Goal: Communication & Community: Answer question/provide support

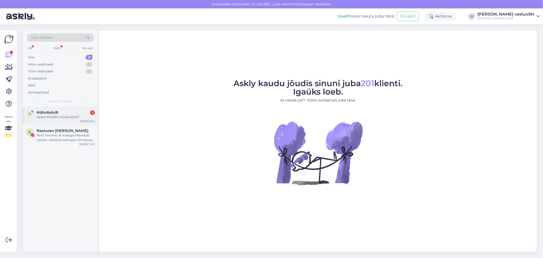
click at [70, 117] on div "Saako hotelliin tuoda koiria?" at bounding box center [66, 117] width 58 height 5
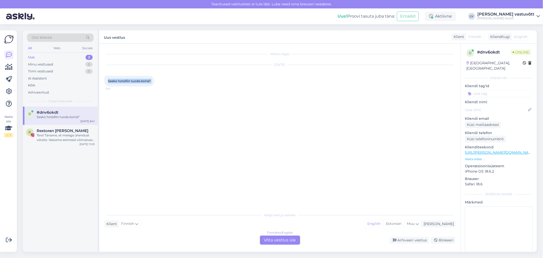
drag, startPoint x: 158, startPoint y: 82, endPoint x: 106, endPoint y: 82, distance: 51.9
click at [106, 82] on div "Saako hotelliin tuoda koiria? 8:41" at bounding box center [129, 81] width 50 height 11
copy div "Saako hotelliin tuoda koiria? 8:41"
click at [276, 237] on div "Finnish to English Võta vestlus üle" at bounding box center [280, 239] width 40 height 9
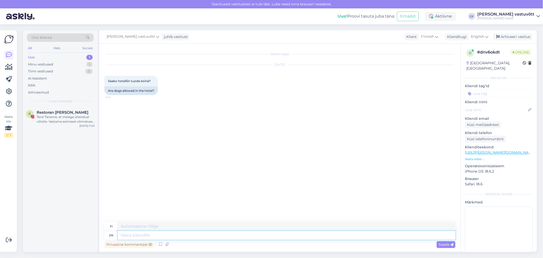
click at [131, 234] on textarea at bounding box center [287, 235] width 338 height 9
paste textarea "Dear …, Thank you for your letter! We do allow pets at our Hotel with the follo…"
type textarea "Dear …, Thank you for your letter! We do allow pets at our Hotel with the follo…"
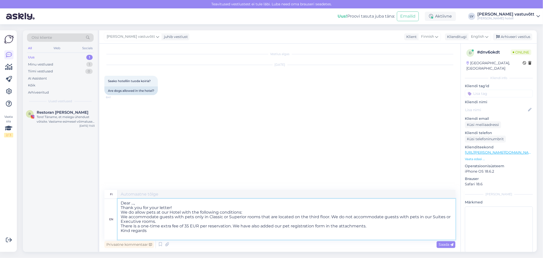
type textarea "Hyvä …, Kiitos kirjeestäsi! Sallimme lemmikkieläimet hotellissamme seuraavin eh…"
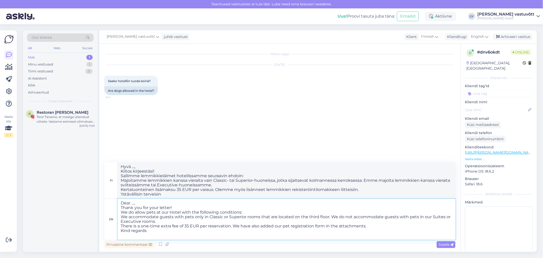
click at [138, 204] on textarea "Dear …, Thank you for your letter! We do allow pets at our Hotel with the follo…" at bounding box center [287, 219] width 338 height 41
type textarea "Thank you for your letter! We do allow pets at our Hotel with the following con…"
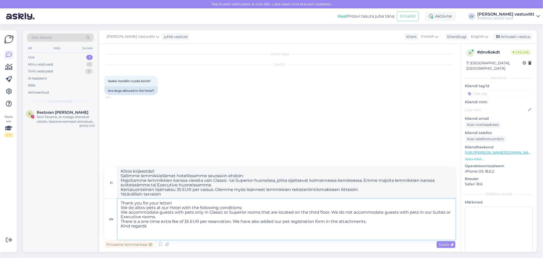
type textarea "Kiitos kirjeestäsi! Sallimme lemmikkieläimet hotelliimme seuraavin ehdoin: Majo…"
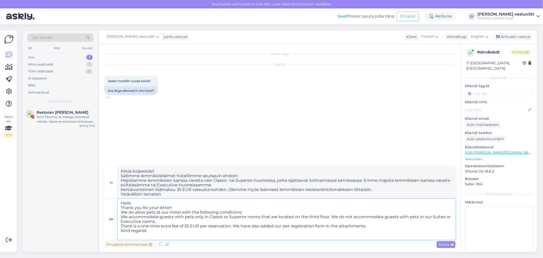
type textarea "Hello! Thank you for your letter! We do allow pets at our Hotel with the follow…"
type textarea "Hei! Kiitos kirjeestäsi! Sallimme lemmikkieläimet hotelliimme seuraavin ehdoin:…"
type textarea "Hello! Thank you for your letter! We do allow pets at our Hotel with the follow…"
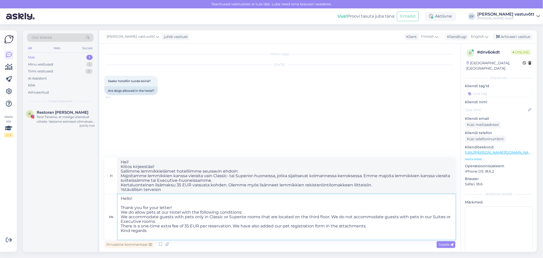
type textarea "Hei! Kiitos kirjeestäsi! Sallimme lemmikkieläimet hotelliimme seuraavin ehdoin:…"
click at [188, 204] on textarea "Hello! Thank you for your letter! We do allow pets at our Hotel with the follow…" at bounding box center [287, 216] width 338 height 45
click at [187, 205] on textarea "Hello! Thank you for your letter! We do allow pets at our Hotel with the follow…" at bounding box center [287, 216] width 338 height 45
type textarea "Hello! Thank you for your letter! We do allow pets at our Hotel with the follow…"
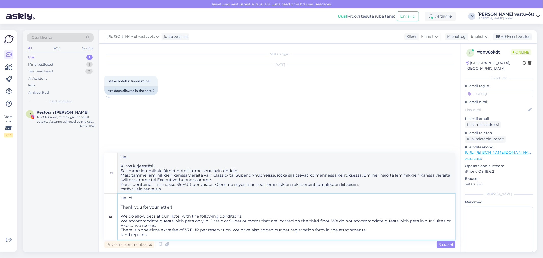
type textarea "Hei! Kiitos kirjeestäsi! Sallimme lemmikkieläimet hotellissamme seuraavin ehdoi…"
click at [172, 224] on textarea "Hello! Thank you for your letter! We do allow pets at our Hotel with the follow…" at bounding box center [287, 216] width 338 height 46
type textarea "Hello! Thank you for your letter! We do allow pets at our Hotel with the follow…"
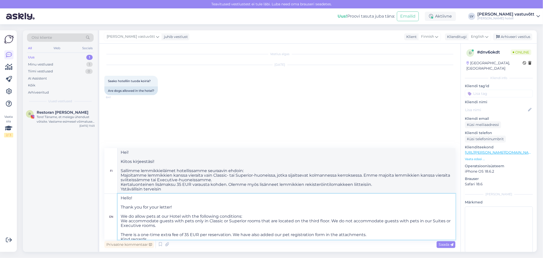
scroll to position [9, 0]
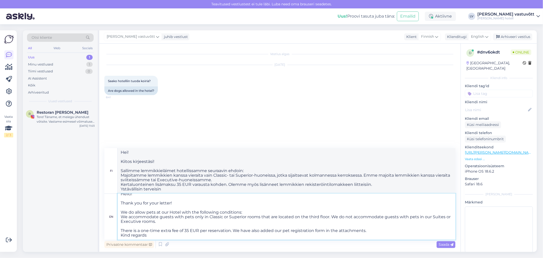
type textarea "Hei! Kiitos kirjeestäsi! Sallimme lemmikkieläimet hotelliimme seuraavin ehdoin:…"
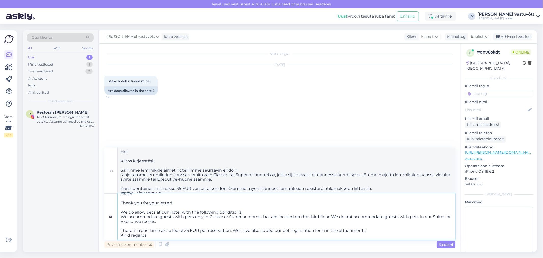
click at [372, 224] on textarea "Hello! Thank you for your letter! We do allow pets at our Hotel with the follow…" at bounding box center [287, 216] width 338 height 46
type textarea "Hello! Thank you for your letter! We do allow pets at our Hotel with the follow…"
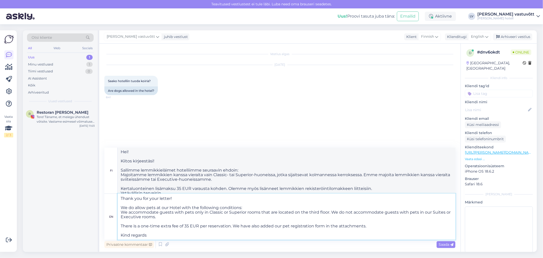
type textarea "Hei! Kiitos kirjeestäsi! Sallimme lemmikkieläimet hotelliimme seuraavin ehdoin:…"
click at [159, 233] on textarea "Hello! Thank you for your letter! We do allow pets at our Hotel with the follow…" at bounding box center [287, 216] width 338 height 46
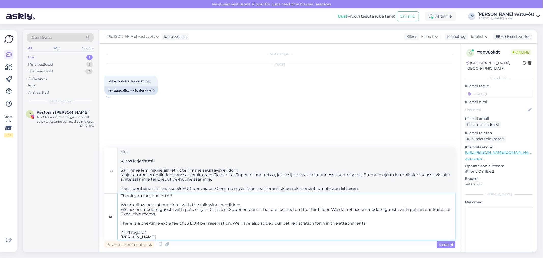
type textarea "Hello! Thank you for your letter! We do allow pets at our Hotel with the follow…"
type textarea "Hei! Kiitos kirjeestäsi! Sallimme lemmikkieläimet hotelliimme seuraavin ehdoin:…"
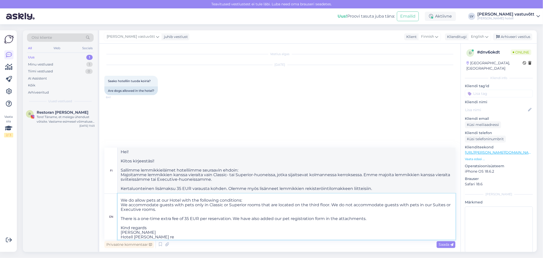
type textarea "Hello! Thank you for your letter! We do allow pets at our Hotel with the follow…"
type textarea "Hei! Kiitos kirjeestäsi! Sallimme lemmikkieläimet hotelliimme seuraavin ehdoin:…"
type textarea "Hello! Thank you for your letter! We do allow pets at our Hotel with the follow…"
type textarea "Hei! Kiitos kirjeestäsi! Sallimme lemmikkieläimet hotelliimme seuraavin ehdoin:…"
type textarea "Hello! Thank you for your letter! We do allow pets at our Hotel with the follow…"
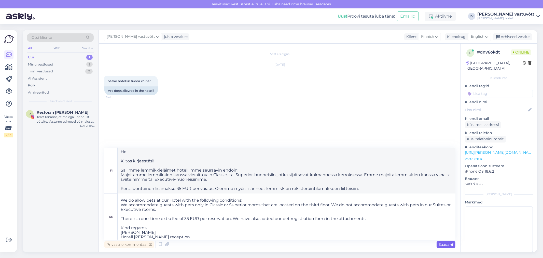
click at [448, 244] on span "Saada" at bounding box center [446, 244] width 15 height 5
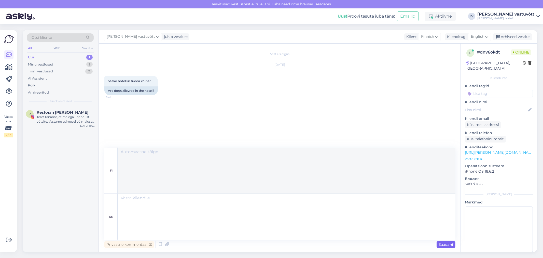
scroll to position [0, 0]
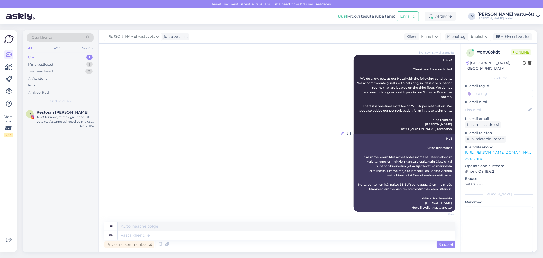
click at [341, 132] on icon at bounding box center [342, 133] width 3 height 3
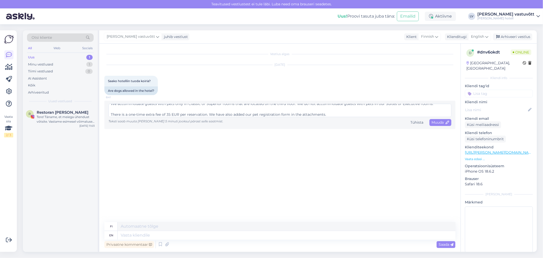
scroll to position [37, 0]
drag, startPoint x: 327, startPoint y: 115, endPoint x: 209, endPoint y: 111, distance: 118.1
click at [210, 111] on textarea "Hello! Thank you for your letter! We do allow pets at our Hotel with the follow…" at bounding box center [279, 110] width 343 height 13
click at [217, 110] on textarea "Hello! Thank you for your letter! We do allow pets at our Hotel with the follow…" at bounding box center [279, 110] width 343 height 13
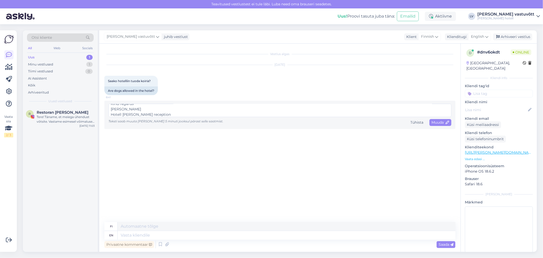
scroll to position [24, 0]
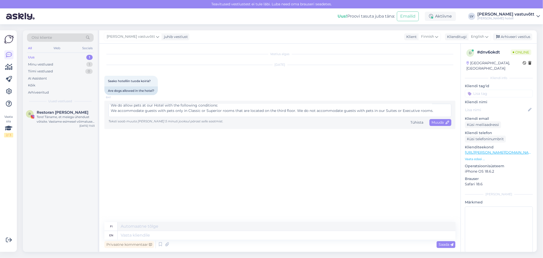
drag, startPoint x: 320, startPoint y: 115, endPoint x: 260, endPoint y: 112, distance: 59.9
click at [260, 114] on textarea "Hello! Thank you for your letter! We do allow pets at our Hotel with the follow…" at bounding box center [279, 110] width 343 height 13
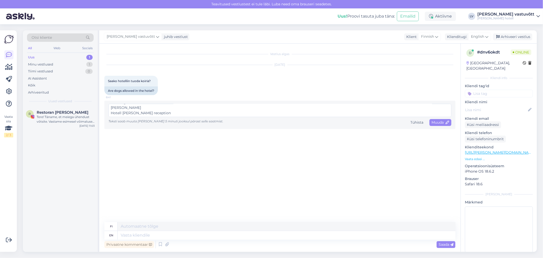
click at [291, 104] on textarea "Hello! Thank you for your letter! We do allow pets at our Hotel with the follow…" at bounding box center [279, 110] width 343 height 13
drag, startPoint x: 325, startPoint y: 113, endPoint x: 292, endPoint y: 107, distance: 33.6
click at [291, 107] on textarea "Hello! Thank you for your letter! We do allow pets at our Hotel with the follow…" at bounding box center [279, 110] width 343 height 13
type textarea "Hello! Thank you for your letter! We do allow pets at our Hotel with the follow…"
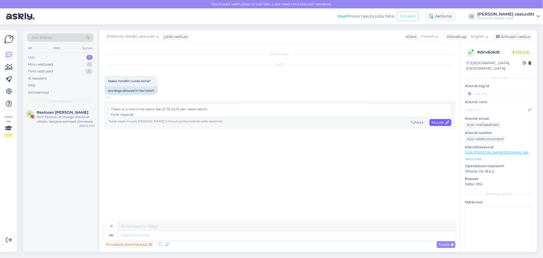
click at [444, 121] on span "Muuda" at bounding box center [440, 122] width 18 height 5
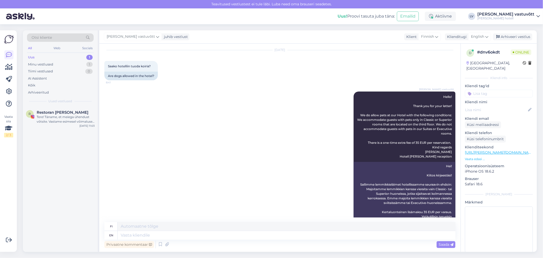
scroll to position [0, 0]
